Goal: Check status: Check status

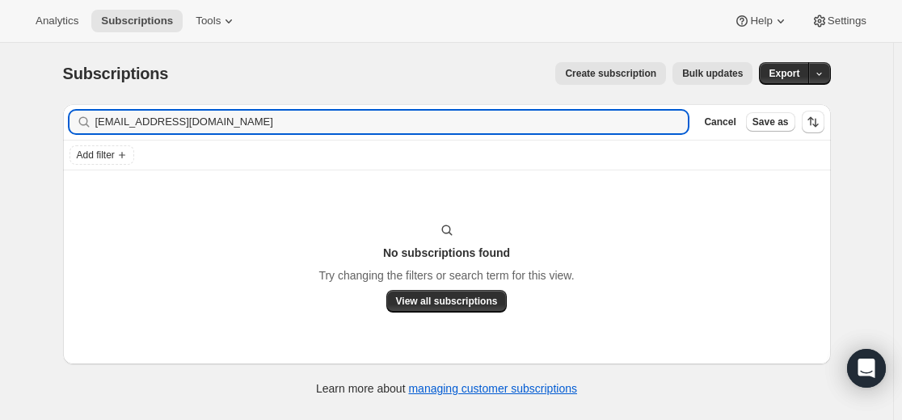
click at [392, 114] on input "[EMAIL_ADDRESS][DOMAIN_NAME]" at bounding box center [391, 122] width 593 height 23
type input "[EMAIL_ADDRESS][DOMAIN_NAME]"
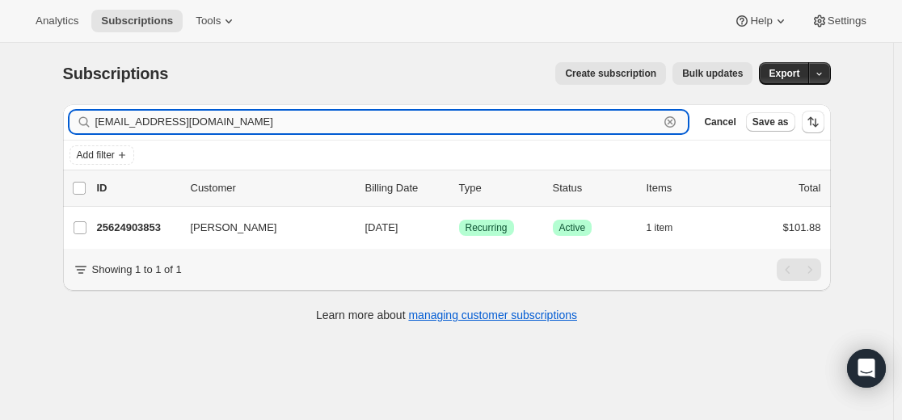
click at [195, 118] on input "[EMAIL_ADDRESS][DOMAIN_NAME]" at bounding box center [377, 122] width 564 height 23
click at [195, 116] on input "[EMAIL_ADDRESS][DOMAIN_NAME]" at bounding box center [377, 122] width 564 height 23
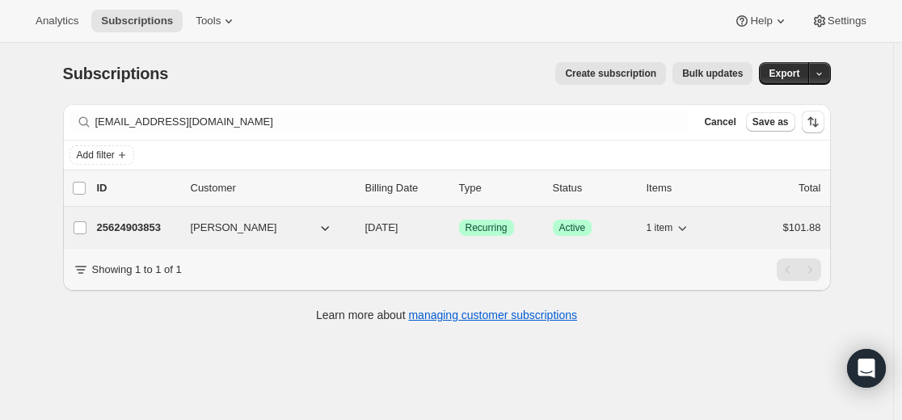
click at [155, 232] on p "25624903853" at bounding box center [137, 228] width 81 height 16
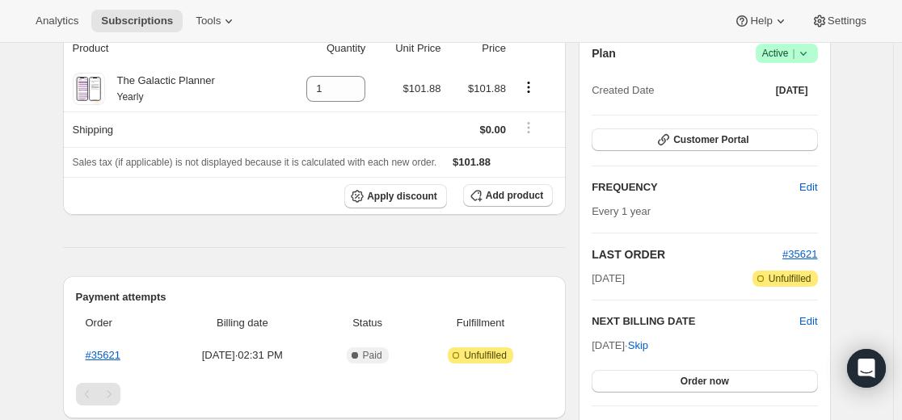
scroll to position [162, 0]
